Goal: Find contact information: Find contact information

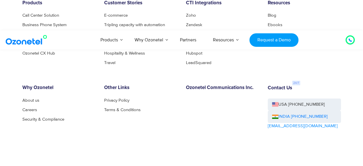
scroll to position [3137, 0]
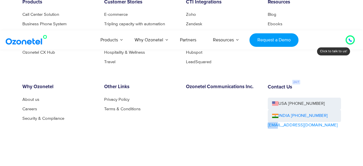
drag, startPoint x: 265, startPoint y: 125, endPoint x: 275, endPoint y: 126, distance: 10.4
click at [275, 126] on div "Contact Us USA [PHONE_NUMBER] INDIA [PHONE_NUMBER] [EMAIL_ADDRESS][DOMAIN_NAME]" at bounding box center [304, 118] width 82 height 69
click at [312, 125] on div "Contact Us USA [PHONE_NUMBER] INDIA [PHONE_NUMBER] [EMAIL_ADDRESS][DOMAIN_NAME]" at bounding box center [304, 118] width 82 height 69
drag, startPoint x: 307, startPoint y: 124, endPoint x: 266, endPoint y: 127, distance: 41.1
click at [266, 127] on div "Contact Us USA [PHONE_NUMBER] INDIA [PHONE_NUMBER] [EMAIL_ADDRESS][DOMAIN_NAME]" at bounding box center [304, 118] width 82 height 69
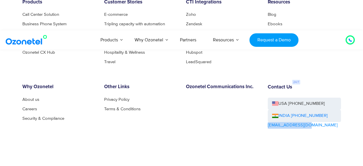
copy link "[EMAIL_ADDRESS][DOMAIN_NAME]"
